Goal: Understand process/instructions: Learn how to perform a task or action

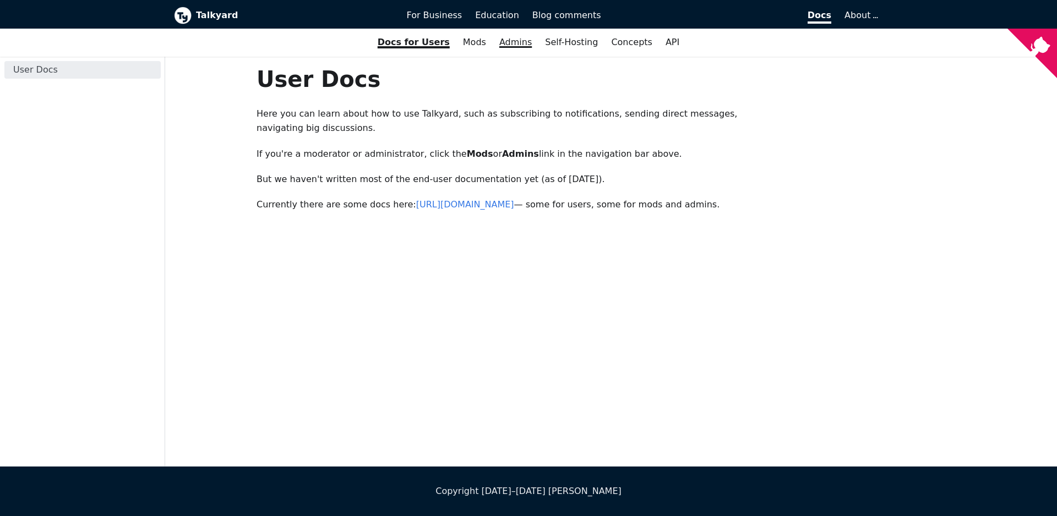
click at [517, 43] on link "Admins" at bounding box center [515, 42] width 46 height 19
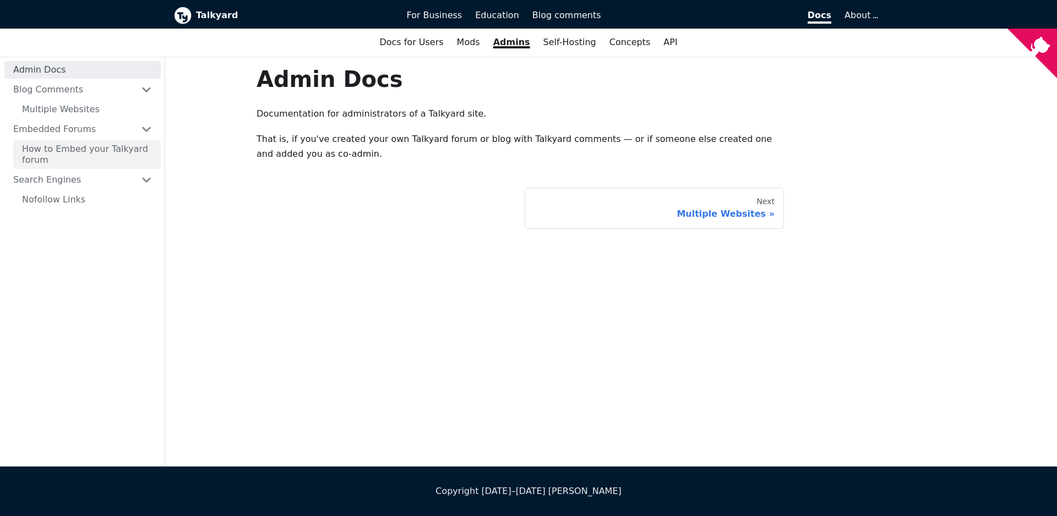
click at [91, 149] on link "How to Embed your Talkyard forum" at bounding box center [86, 154] width 147 height 29
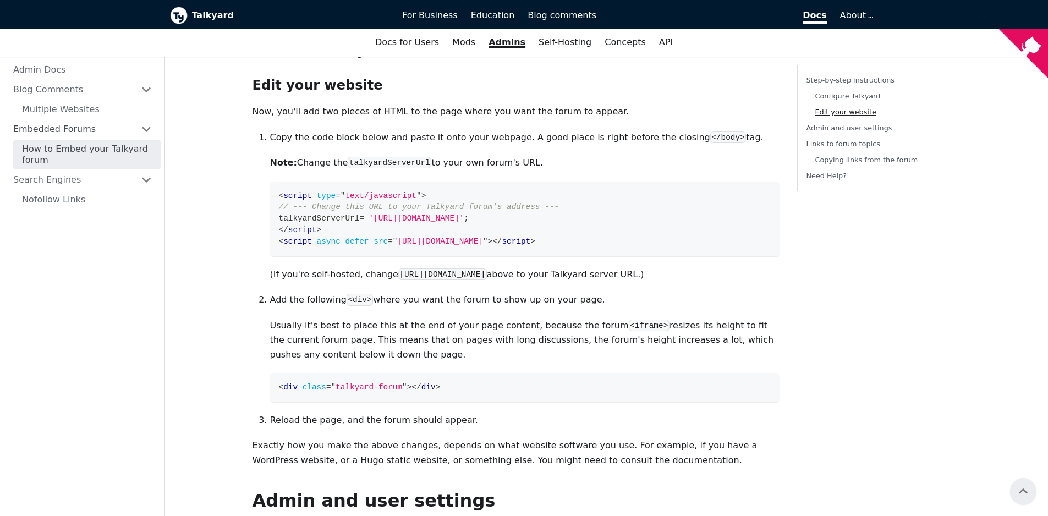
scroll to position [486, 0]
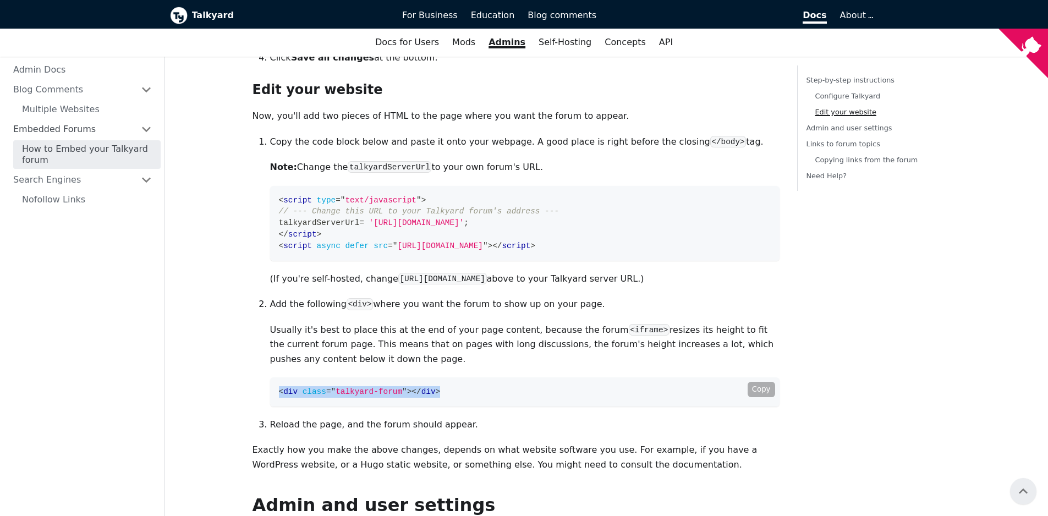
drag, startPoint x: 278, startPoint y: 407, endPoint x: 459, endPoint y: 407, distance: 181.0
click at [459, 407] on code "< div class = " talkyard-forum " > </ div >" at bounding box center [525, 391] width 510 height 29
copy span "< div class = " talkyard-forum " > </ div >"
click at [483, 250] on span "[URL][DOMAIN_NAME]" at bounding box center [439, 246] width 85 height 9
drag, startPoint x: 532, startPoint y: 263, endPoint x: 606, endPoint y: 262, distance: 73.7
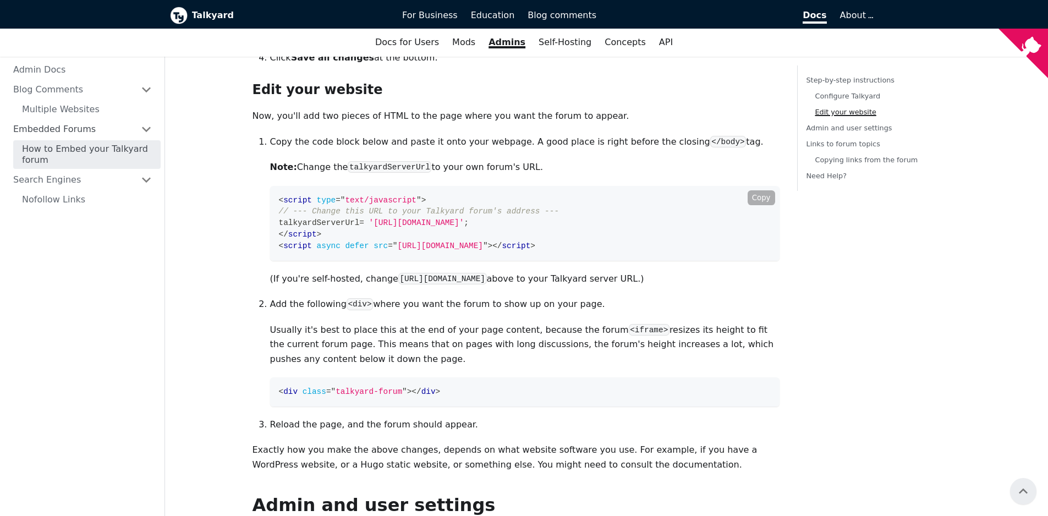
click at [483, 250] on span "[URL][DOMAIN_NAME]" at bounding box center [439, 246] width 85 height 9
copy span "talkyard-forum.min.js"
click at [335, 227] on span "talkyardServerUrl" at bounding box center [319, 222] width 81 height 9
drag, startPoint x: 335, startPoint y: 240, endPoint x: 411, endPoint y: 242, distance: 76.5
click at [411, 227] on span "talkyardServerUrl = '[URL][DOMAIN_NAME]' ;" at bounding box center [374, 222] width 190 height 9
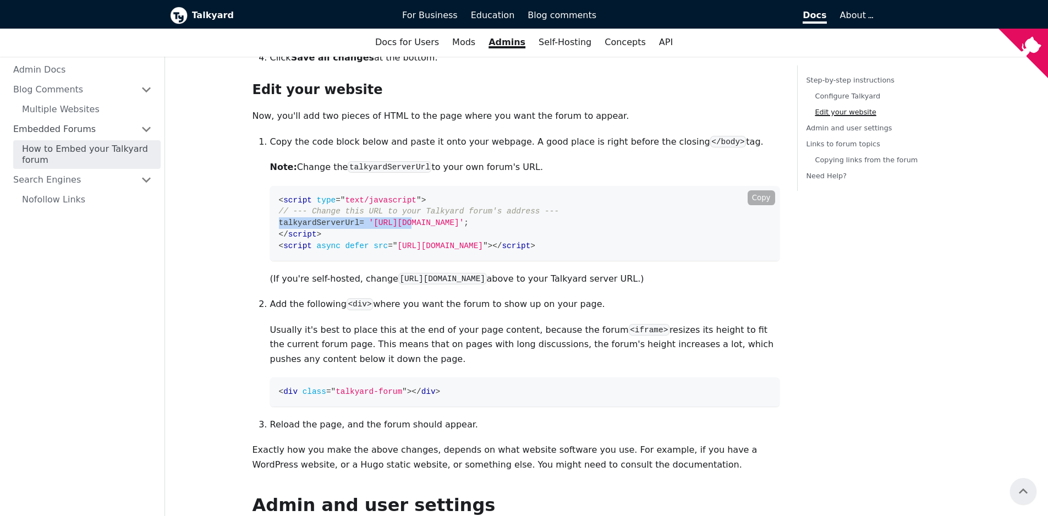
copy span "talkyardServerUrl = 'https://"
